Goal: Complete application form

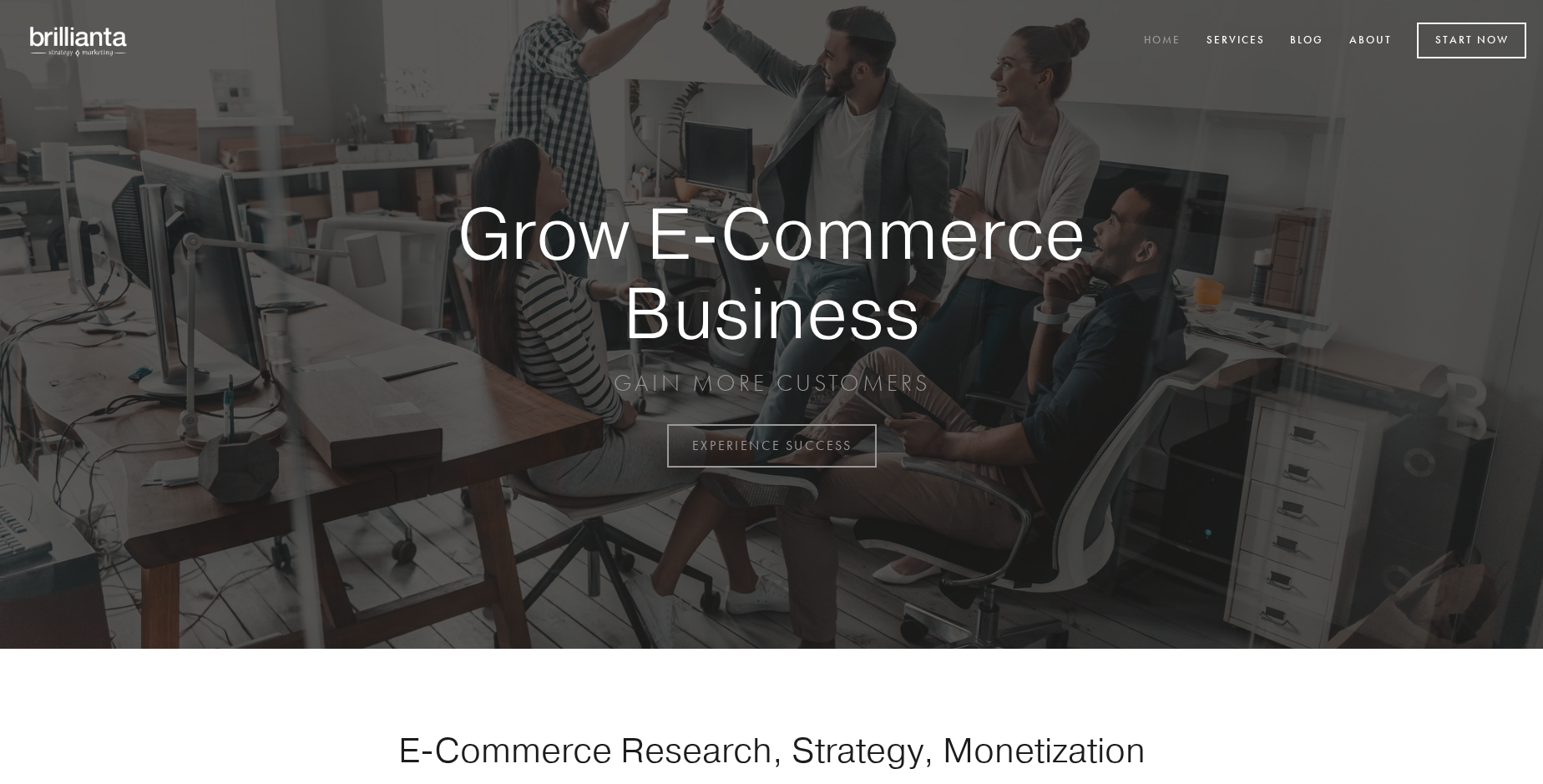
scroll to position [4378, 0]
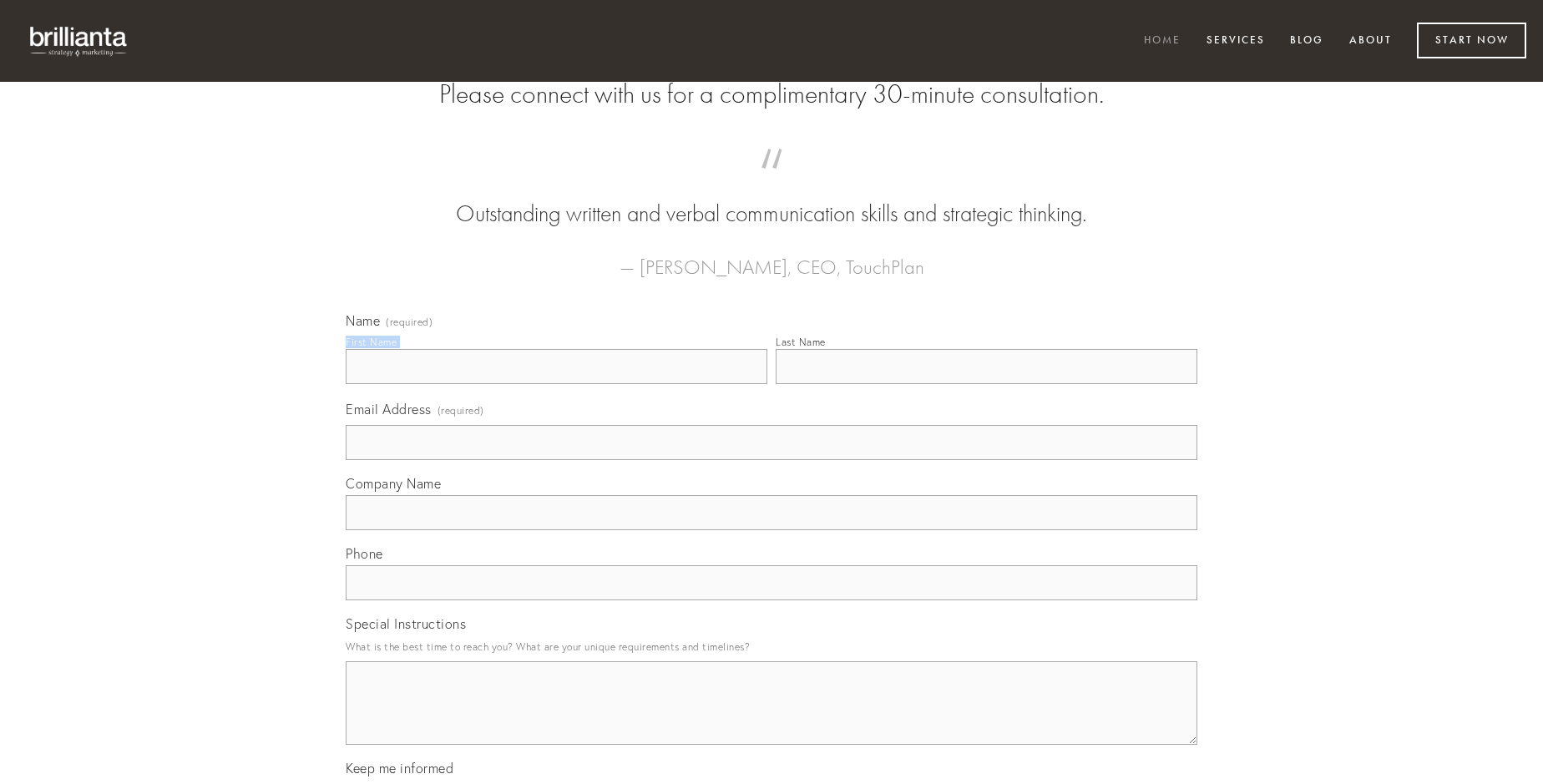
type input "[PERSON_NAME]"
click at [986, 384] on input "Last Name" at bounding box center [986, 366] width 422 height 35
type input "[PERSON_NAME]"
click at [772, 460] on input "Email Address (required)" at bounding box center [772, 443] width 852 height 35
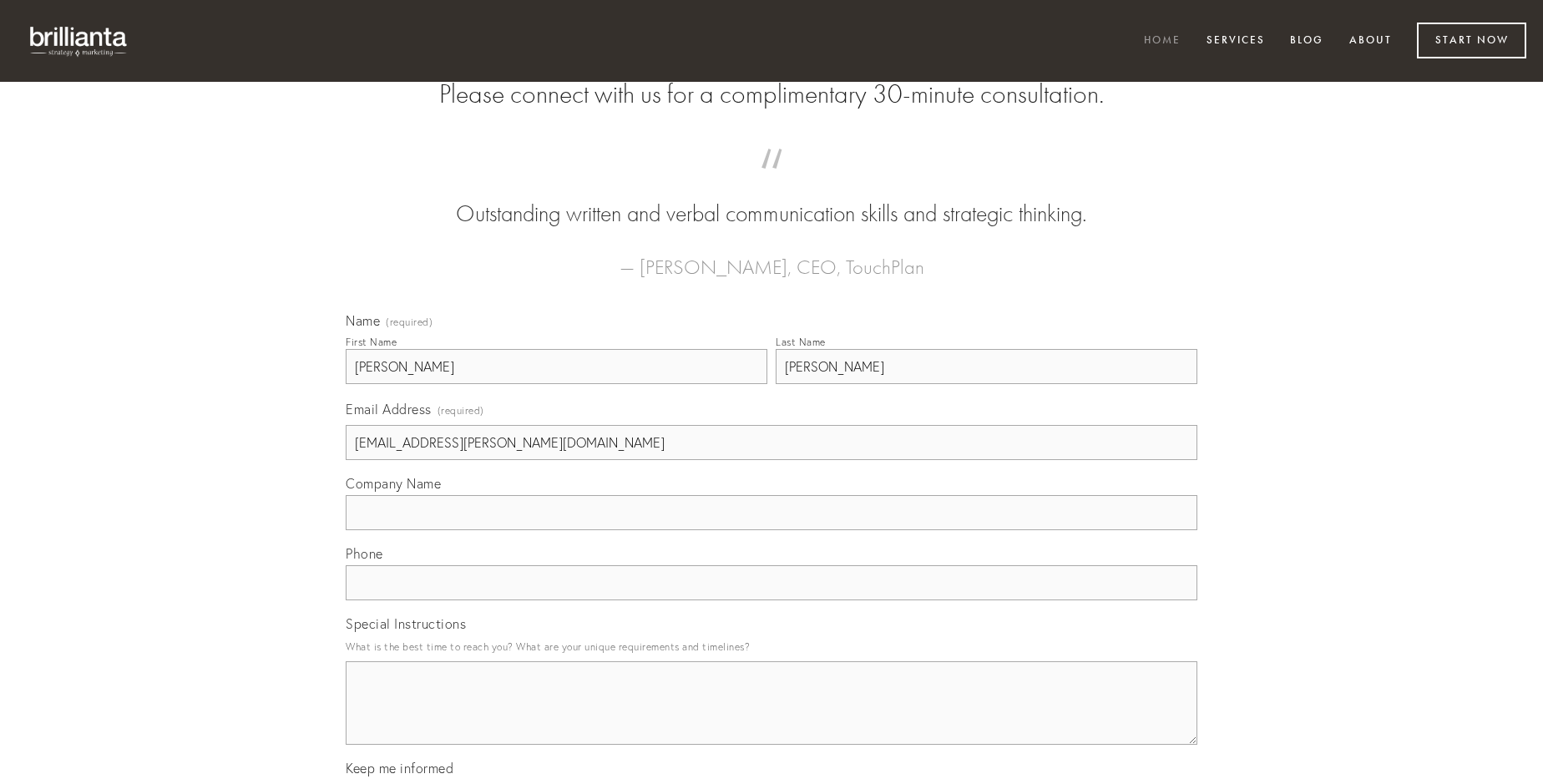
type input "[EMAIL_ADDRESS][PERSON_NAME][DOMAIN_NAME]"
click at [772, 530] on input "Company Name" at bounding box center [772, 513] width 852 height 35
type input "thorax"
click at [772, 600] on input "text" at bounding box center [772, 583] width 852 height 35
click at [772, 719] on textarea "Special Instructions" at bounding box center [772, 704] width 852 height 84
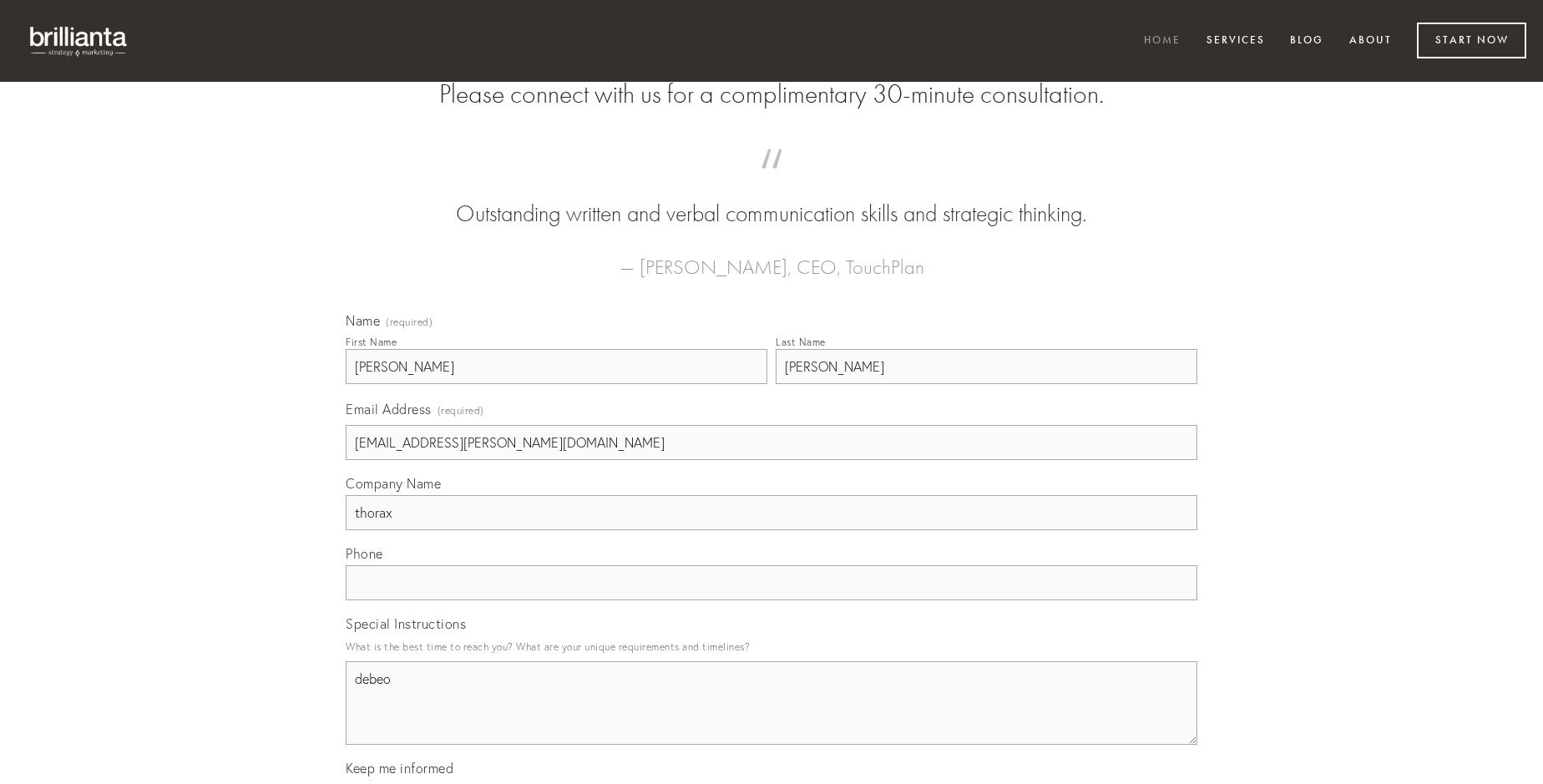
type textarea "debeo"
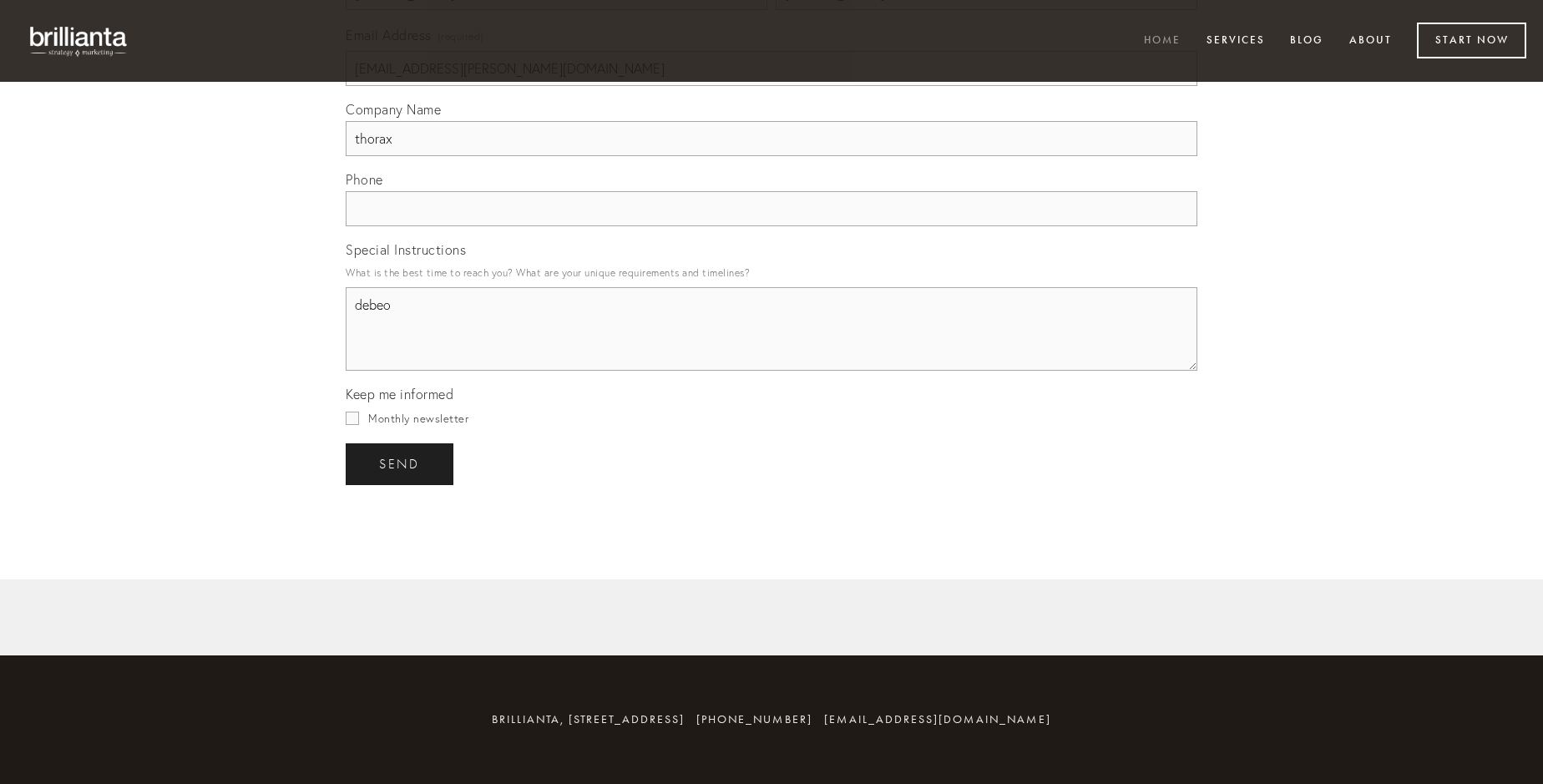
click at [401, 464] on span "send" at bounding box center [399, 465] width 41 height 15
